Goal: Information Seeking & Learning: Learn about a topic

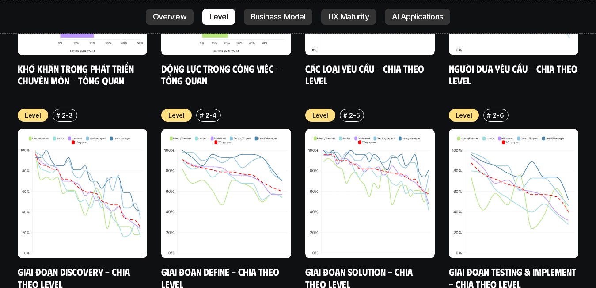
scroll to position [3151, 0]
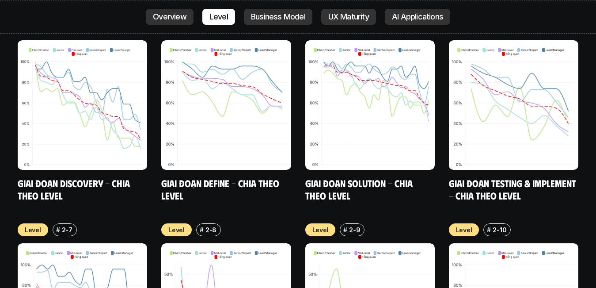
click at [5, 51] on div "Overview # 1-9 Khó khăn trong phát triển chuyên môn - Tổng quan Overview # 1-10…" at bounding box center [298, 108] width 596 height 591
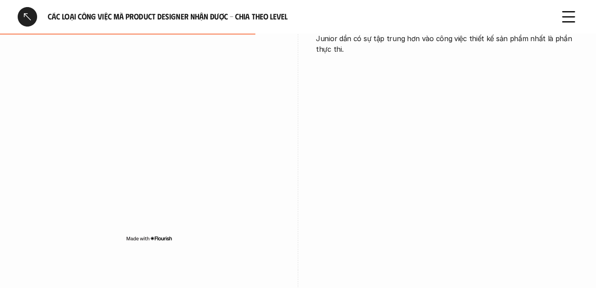
scroll to position [1238, 0]
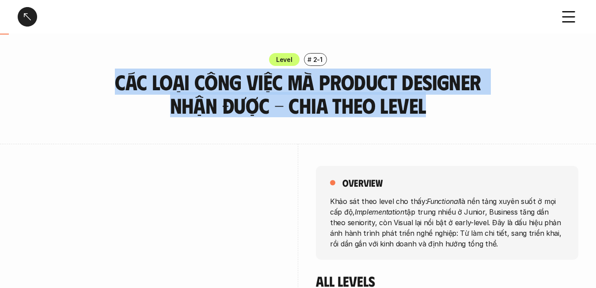
drag, startPoint x: 428, startPoint y: 112, endPoint x: 115, endPoint y: 84, distance: 314.2
click at [115, 84] on h3 "Các loại công việc mà Product Designer nhận được - Chia theo Level" at bounding box center [299, 93] width 376 height 47
click at [25, 12] on div at bounding box center [27, 16] width 19 height 19
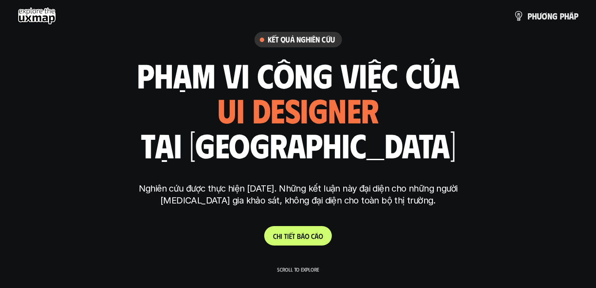
scroll to position [2470, 0]
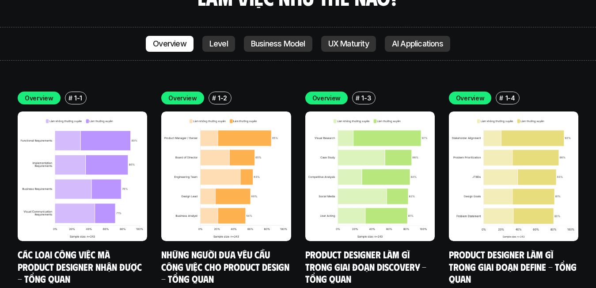
click at [37, 27] on div "Overview Level Business Model UX Maturity AI Applications" at bounding box center [298, 44] width 596 height 34
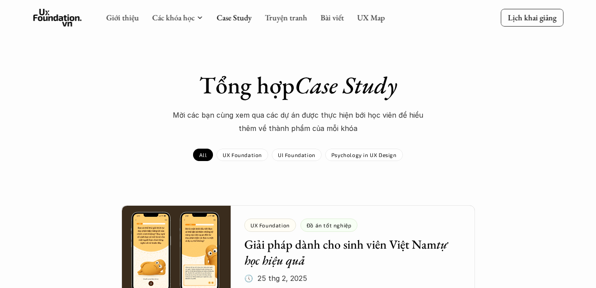
scroll to position [1238, 0]
